Goal: Register for event/course: Register for event/course

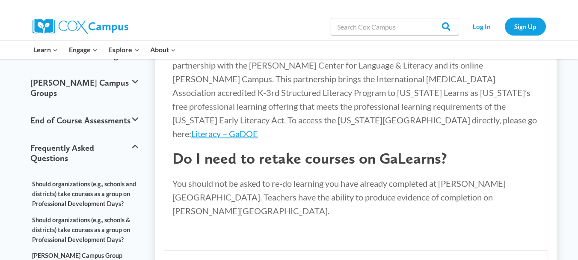
scroll to position [130, 0]
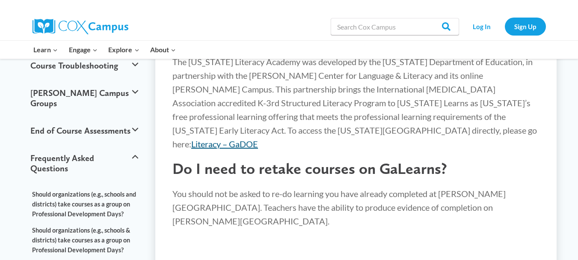
click at [258, 139] on link "Literacy – GaDOE" at bounding box center [224, 144] width 67 height 10
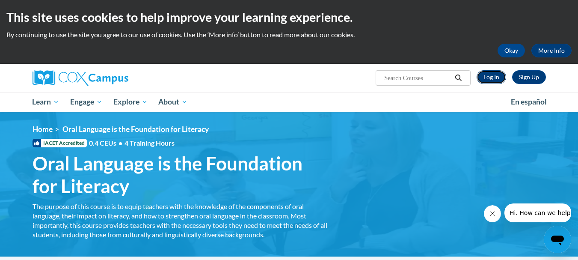
click at [493, 78] on link "Log In" at bounding box center [492, 77] width 30 height 14
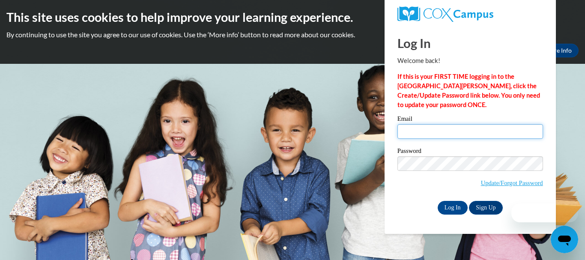
click at [424, 134] on input "Email" at bounding box center [470, 131] width 146 height 15
type input "[EMAIL_ADDRESS][DOMAIN_NAME][PERSON_NAME]"
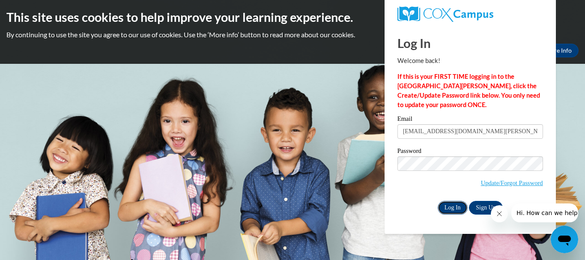
click at [449, 202] on input "Log In" at bounding box center [452, 208] width 30 height 14
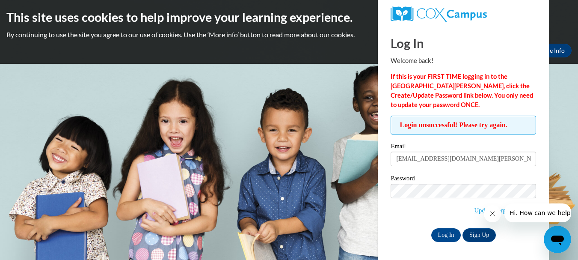
click at [400, 237] on div "Log In Sign Up" at bounding box center [464, 235] width 146 height 14
click at [452, 235] on input "Log In" at bounding box center [446, 235] width 30 height 14
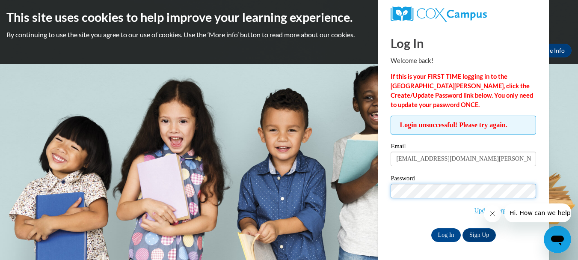
click at [431, 228] on input "Log In" at bounding box center [446, 235] width 30 height 14
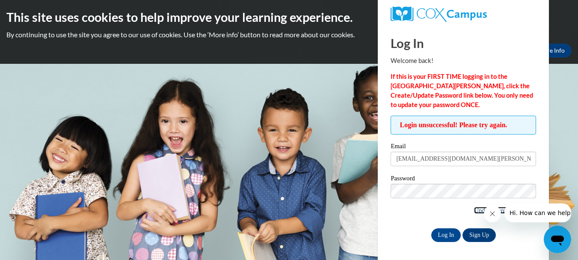
click at [474, 211] on link "Update/Forgot Password" at bounding box center [505, 210] width 62 height 7
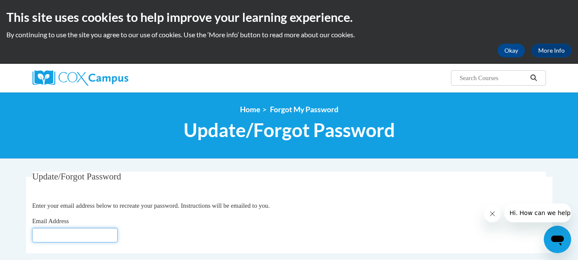
click at [101, 235] on input "Email Address" at bounding box center [75, 235] width 86 height 15
type input "dgrace3@student.clayton.edu"
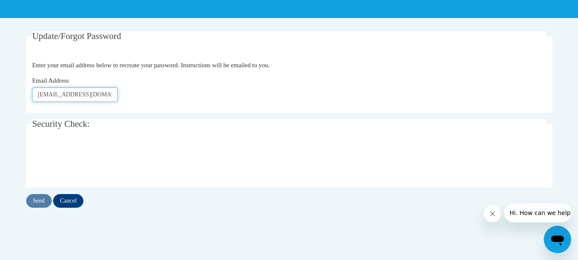
scroll to position [146, 0]
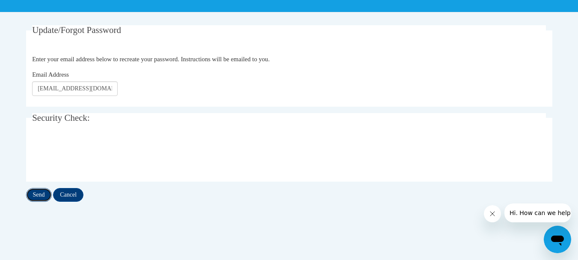
click at [40, 196] on input "Send" at bounding box center [39, 195] width 26 height 14
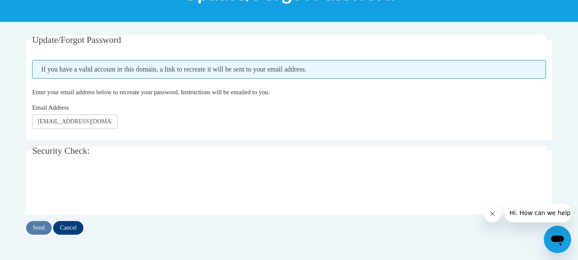
scroll to position [120, 0]
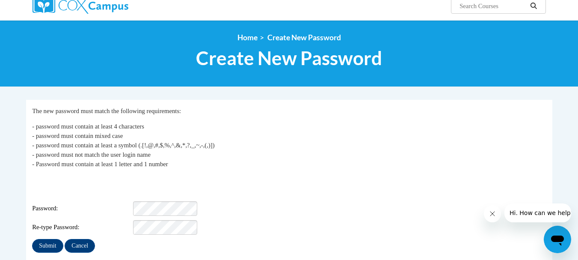
scroll to position [139, 0]
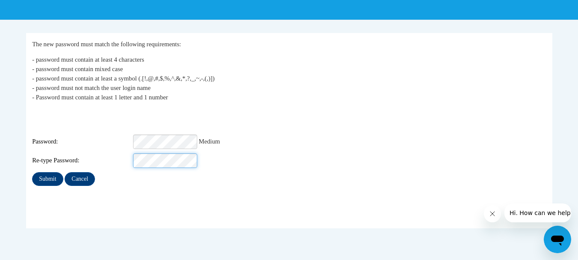
click at [32, 172] on input "Submit" at bounding box center [47, 179] width 31 height 14
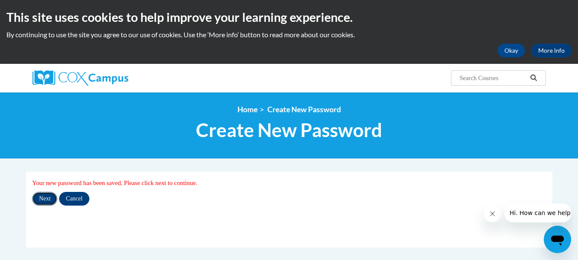
click at [47, 203] on input "Next" at bounding box center [44, 199] width 25 height 14
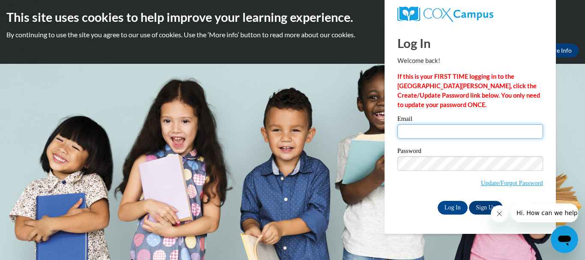
click at [410, 132] on input "Email" at bounding box center [470, 131] width 146 height 15
type input "dgrace3@student.clayton.edu"
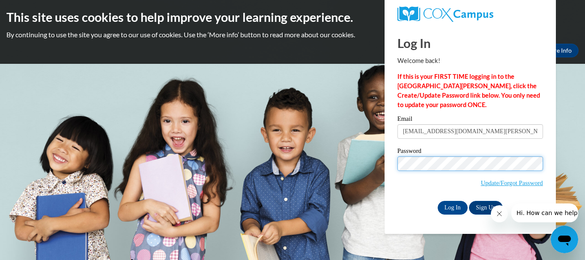
click at [357, 163] on body "This site uses cookies to help improve your learning experience. By continuing …" at bounding box center [292, 130] width 585 height 260
click at [437, 201] on input "Log In" at bounding box center [452, 208] width 30 height 14
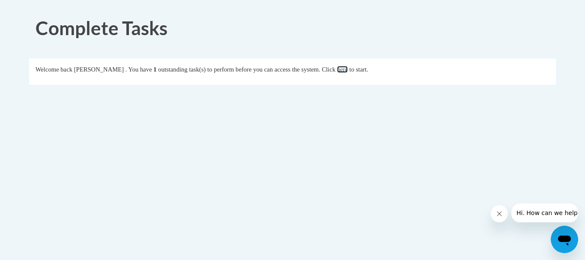
click at [348, 70] on link "here" at bounding box center [342, 69] width 11 height 7
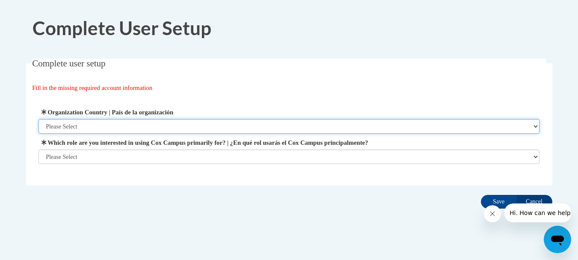
click at [138, 123] on select "Please Select [GEOGRAPHIC_DATA] | [GEOGRAPHIC_DATA] Outside of [GEOGRAPHIC_DATA…" at bounding box center [289, 126] width 501 height 15
select select "ad49bcad-a171-4b2e-b99c-48b446064914"
click at [39, 119] on select "Please Select [GEOGRAPHIC_DATA] | [GEOGRAPHIC_DATA] Outside of [GEOGRAPHIC_DATA…" at bounding box center [289, 126] width 501 height 15
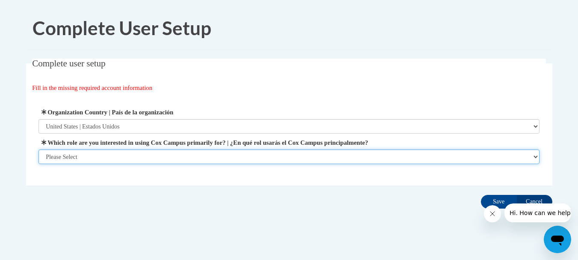
click at [134, 154] on select "Please Select College/University | Colegio/Universidad Community/Nonprofit Part…" at bounding box center [289, 156] width 501 height 15
select select "fbf2d438-af2f-41f8-98f1-81c410e29de3"
click at [39, 164] on select "Please Select College/University | Colegio/Universidad Community/Nonprofit Part…" at bounding box center [289, 156] width 501 height 15
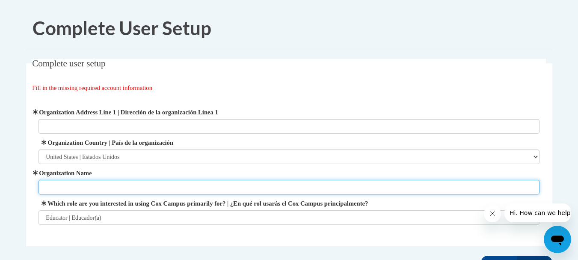
click at [137, 184] on input "Organization Name" at bounding box center [289, 187] width 501 height 15
type input "Woodridge Elementary"
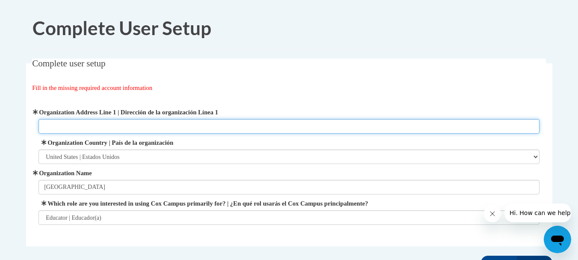
click at [99, 120] on input "Organization Address Line 1 | Dirección de la organización Línea 1" at bounding box center [289, 126] width 501 height 15
paste input "4120 Cedar Ridge Trail, Stone Mountain, GA 30083"
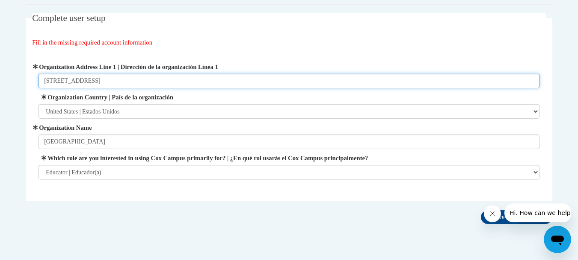
click at [47, 83] on input "4120 Cedar Ridge Trail, Stone Mountain, GA 30083" at bounding box center [289, 81] width 501 height 15
type input "4120 Cedar Ridge Trail, Stone Mountain, GA 30083"
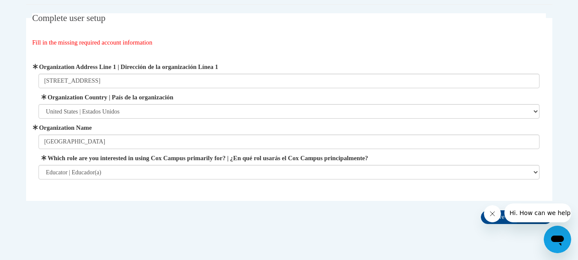
click at [493, 213] on icon "Close message from company" at bounding box center [492, 213] width 7 height 7
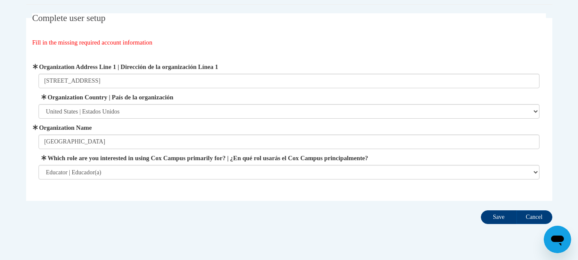
drag, startPoint x: 9, startPoint y: 8, endPoint x: 494, endPoint y: 213, distance: 525.8
click at [494, 213] on input "Save" at bounding box center [499, 217] width 36 height 14
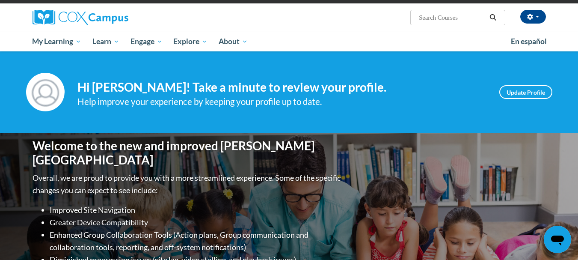
scroll to position [56, 0]
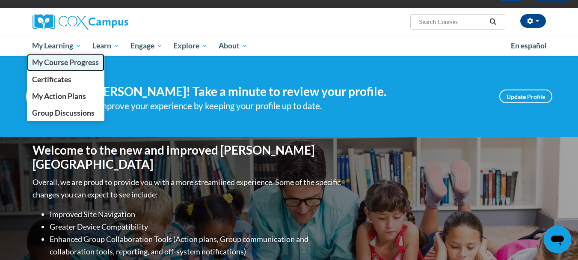
click at [63, 60] on span "My Course Progress" at bounding box center [65, 62] width 67 height 9
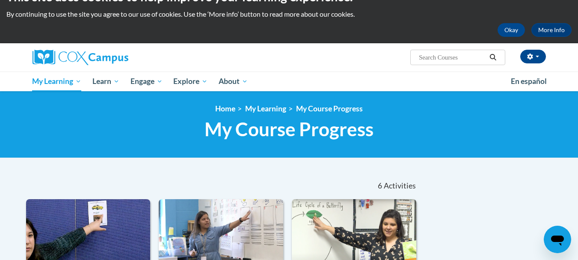
scroll to position [19, 0]
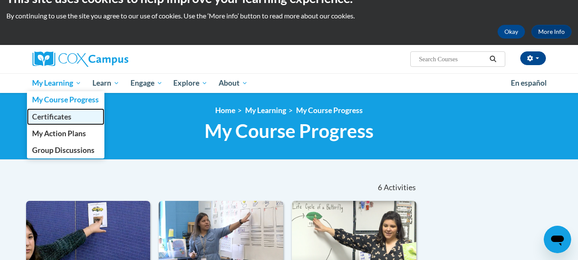
click at [51, 115] on span "Certificates" at bounding box center [51, 116] width 39 height 9
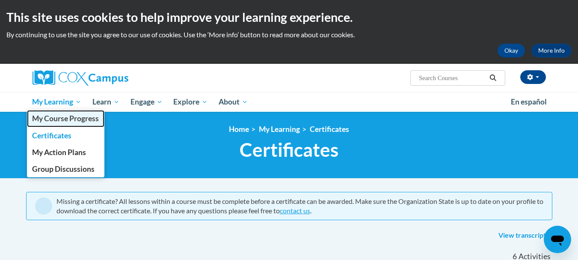
click at [71, 116] on span "My Course Progress" at bounding box center [65, 118] width 67 height 9
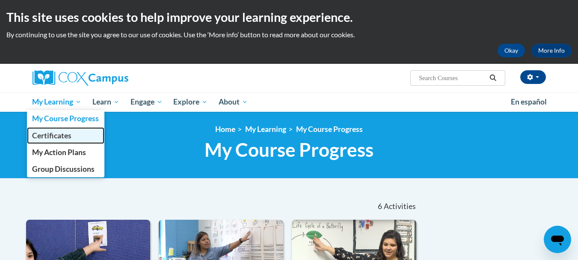
click at [48, 134] on span "Certificates" at bounding box center [51, 135] width 39 height 9
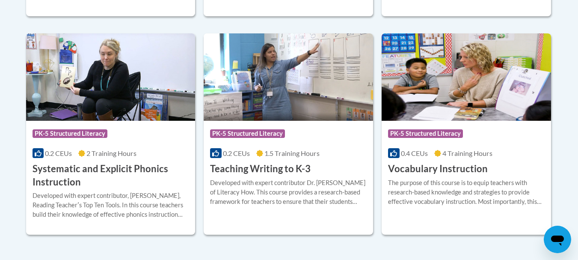
scroll to position [445, 0]
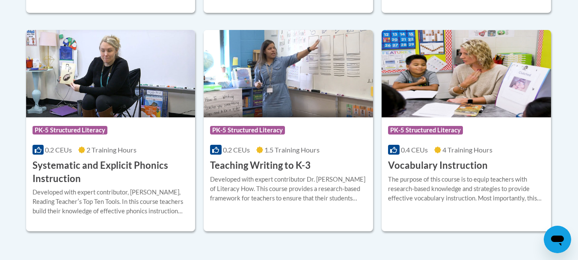
drag, startPoint x: 578, startPoint y: 191, endPoint x: 582, endPoint y: 166, distance: 25.6
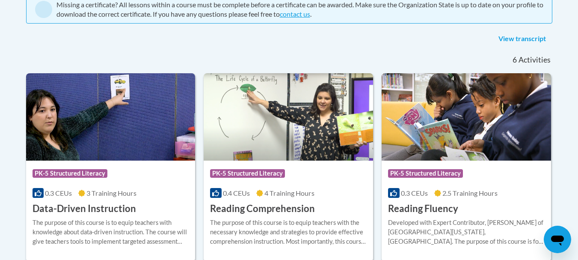
scroll to position [0, 0]
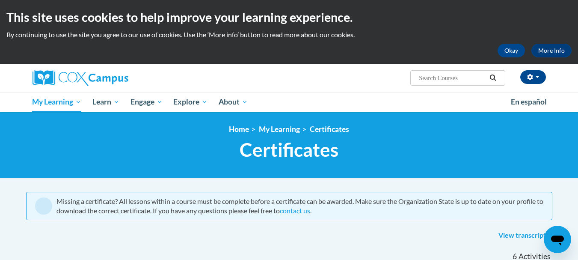
click at [434, 81] on input "Search..." at bounding box center [452, 78] width 68 height 10
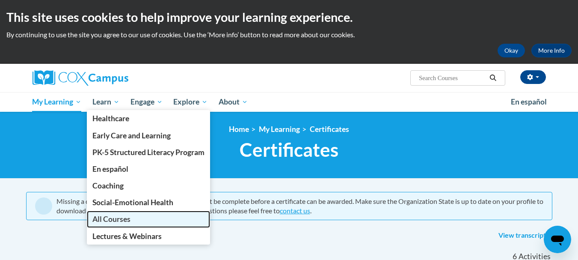
click at [105, 220] on span "All Courses" at bounding box center [111, 218] width 38 height 9
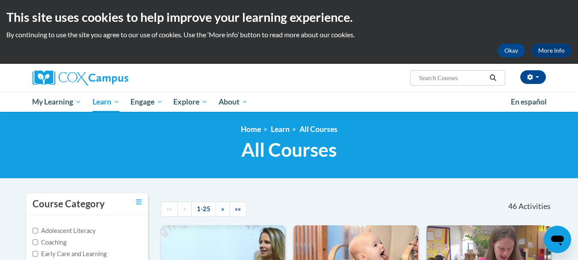
click at [453, 80] on input "Search..." at bounding box center [452, 78] width 68 height 10
type input "oral language"
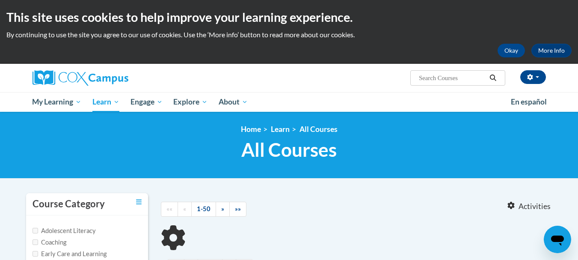
type input "oral language"
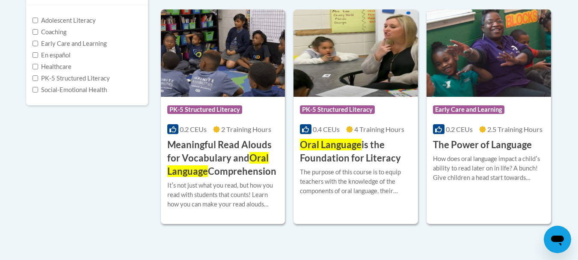
scroll to position [214, 0]
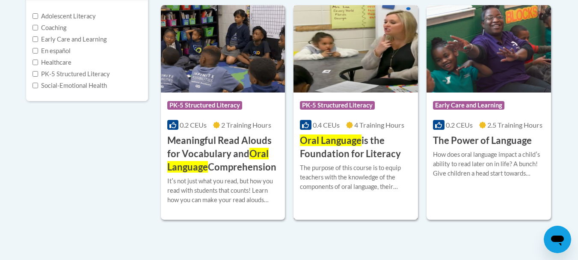
click at [354, 144] on span "Oral Language" at bounding box center [331, 140] width 62 height 12
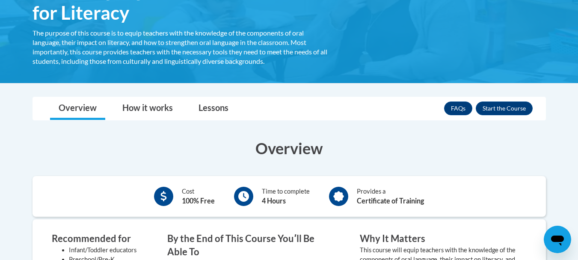
scroll to position [166, 0]
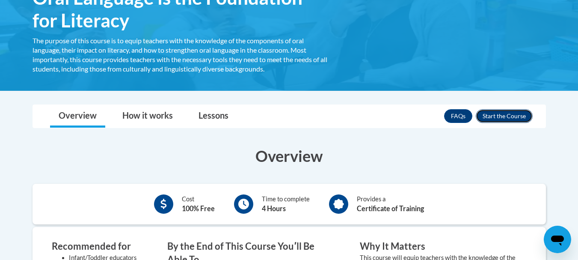
click at [503, 113] on button "Enroll" at bounding box center [504, 116] width 57 height 14
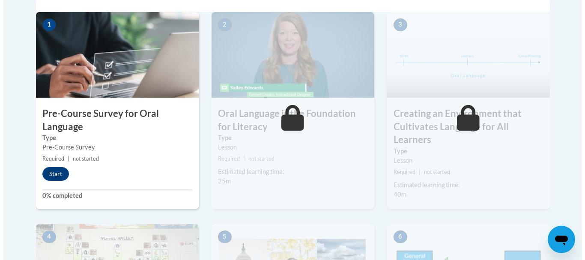
scroll to position [286, 0]
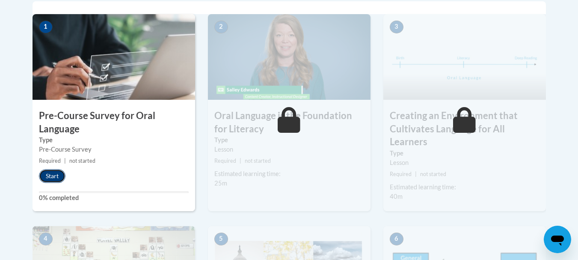
click at [51, 179] on button "Start" at bounding box center [52, 176] width 27 height 14
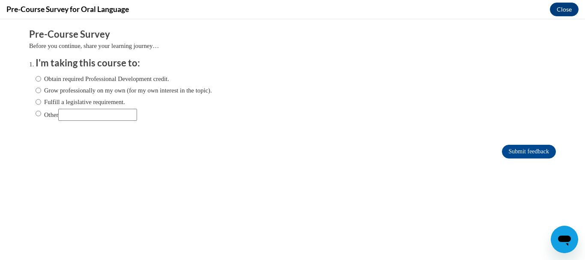
scroll to position [0, 0]
click at [36, 101] on input "Fulfill a legislative requirement." at bounding box center [39, 101] width 6 height 9
radio input "true"
click at [516, 152] on input "Submit feedback" at bounding box center [529, 152] width 54 height 14
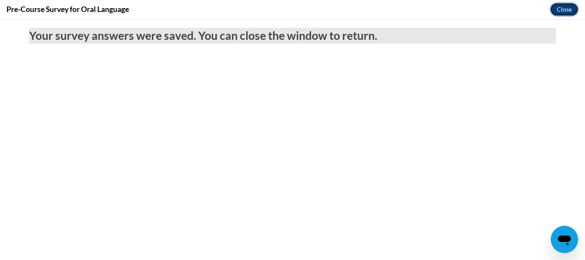
click at [559, 7] on button "Close" at bounding box center [564, 10] width 29 height 14
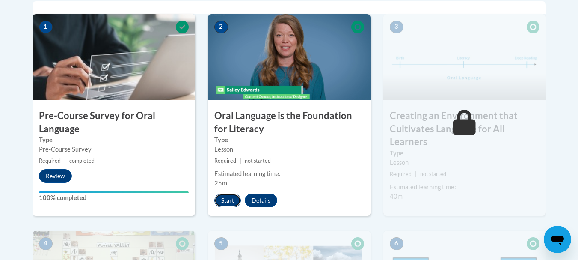
click at [230, 198] on button "Start" at bounding box center [227, 200] width 27 height 14
